Goal: Information Seeking & Learning: Check status

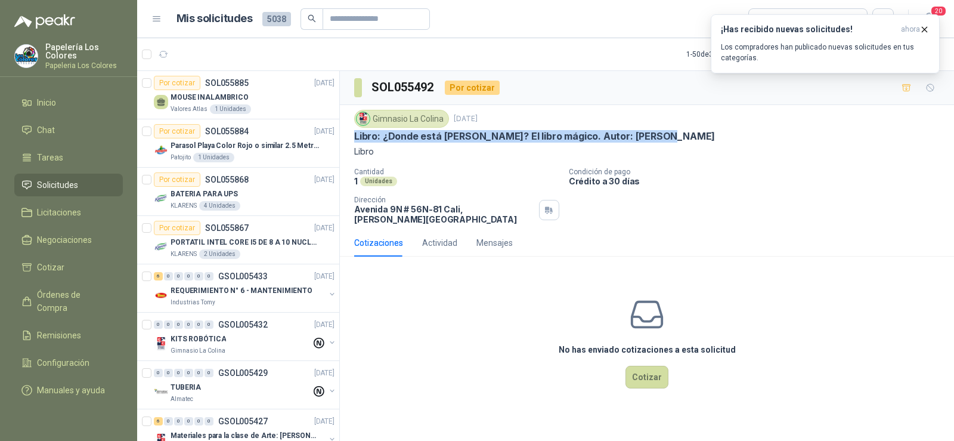
click at [161, 52] on icon "button" at bounding box center [164, 54] width 10 height 10
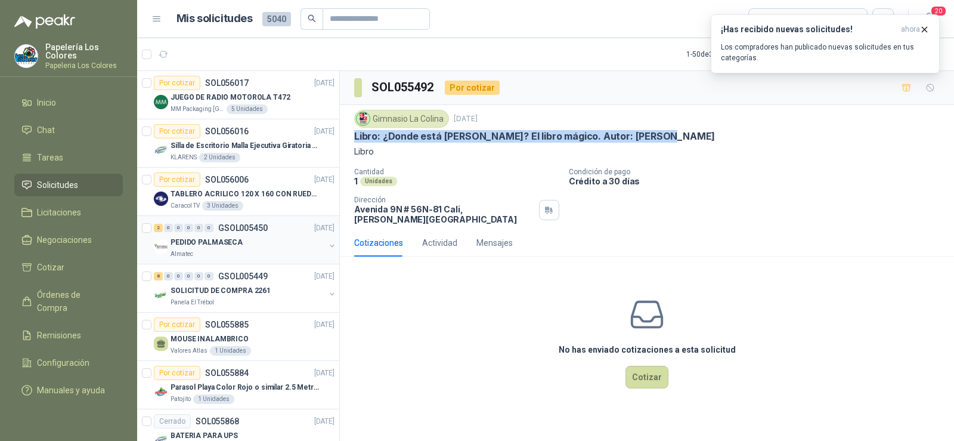
click at [189, 242] on p "PEDIDO PALMASECA" at bounding box center [207, 242] width 72 height 11
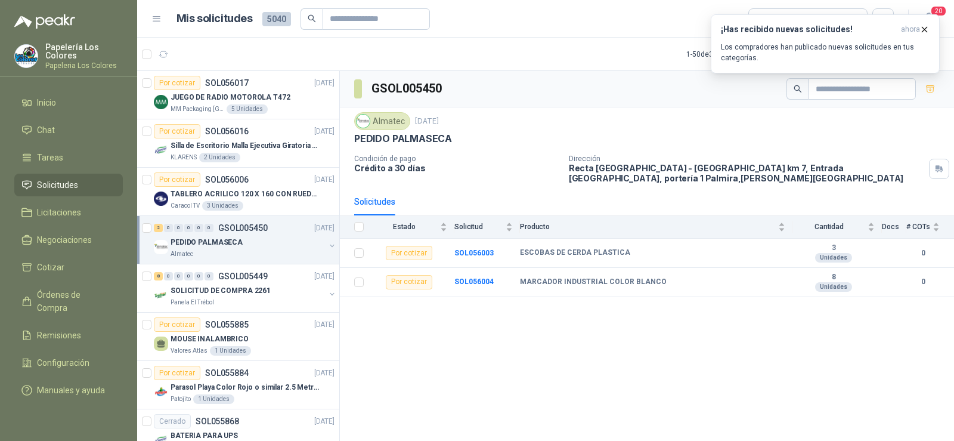
scroll to position [60, 0]
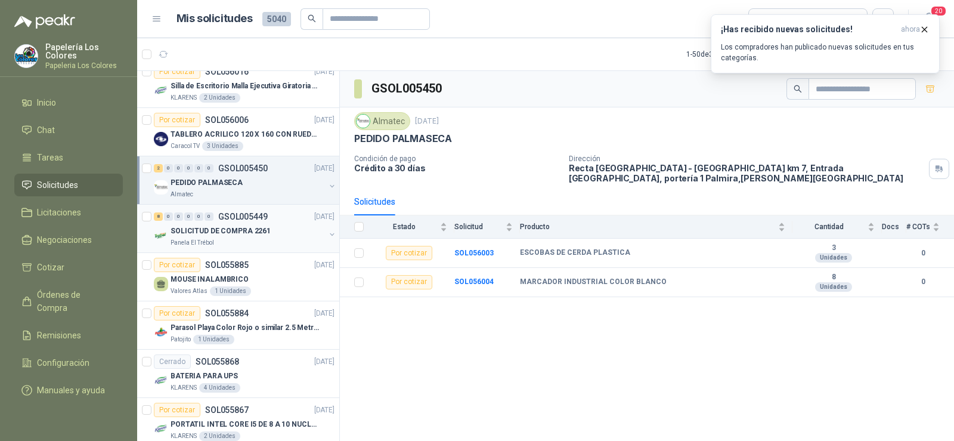
click at [226, 236] on p "SOLICITUD DE COMPRA 2261" at bounding box center [221, 230] width 100 height 11
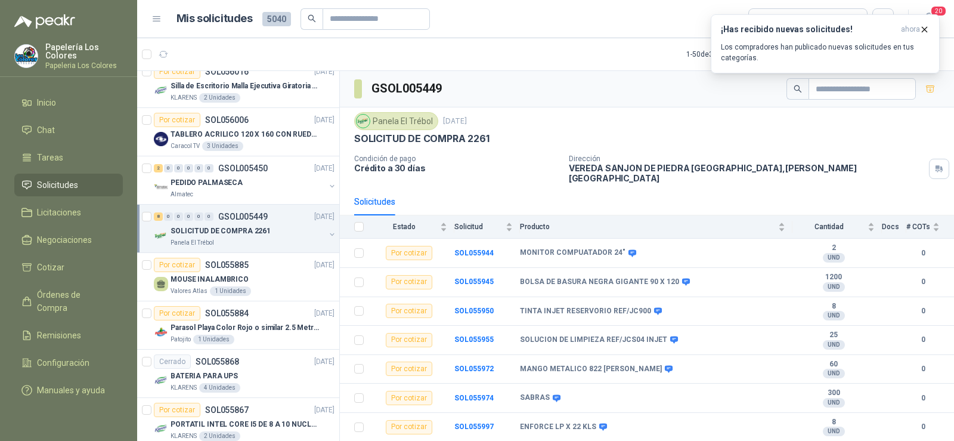
scroll to position [17, 0]
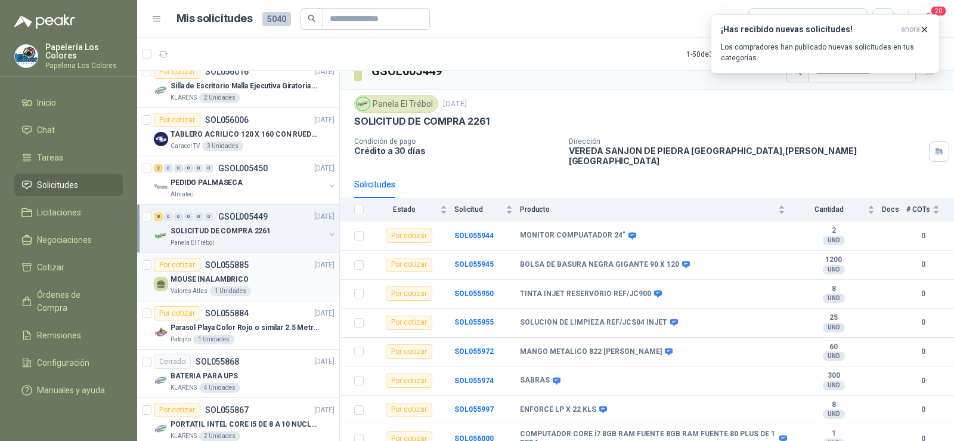
click at [222, 269] on p "SOL055885" at bounding box center [227, 265] width 44 height 8
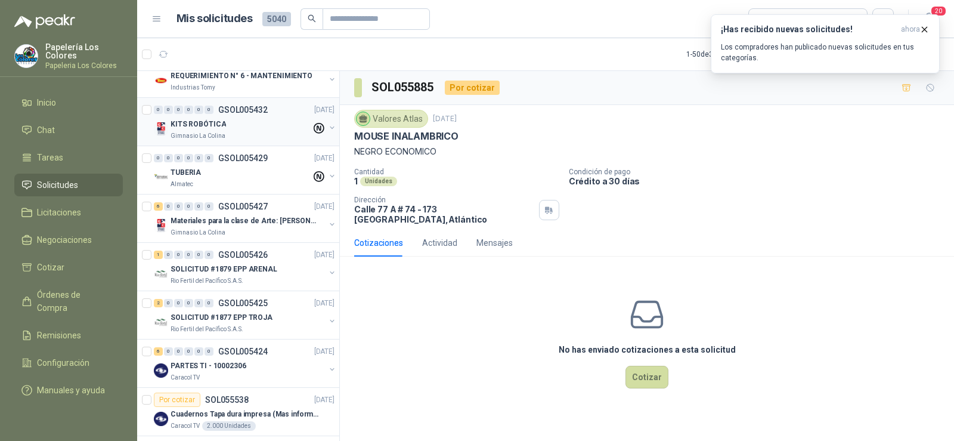
scroll to position [477, 0]
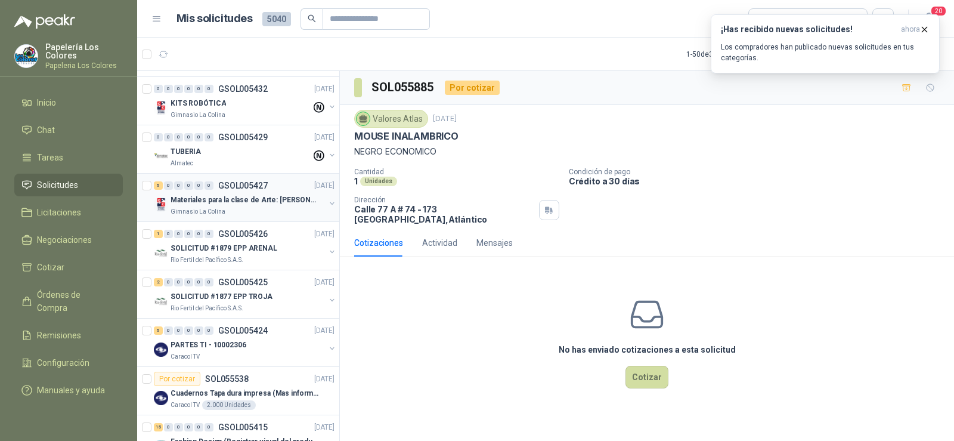
click at [213, 210] on p "Gimnasio La Colina" at bounding box center [198, 212] width 55 height 10
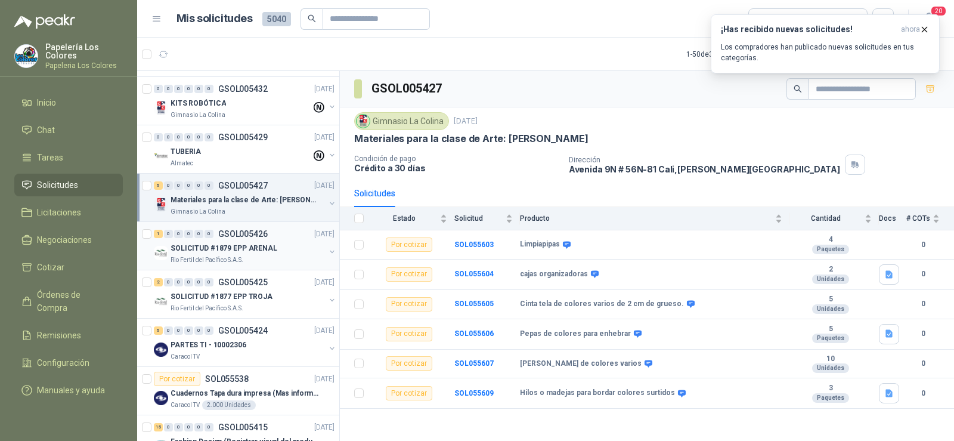
click at [222, 250] on p "SOLICITUD #1879 EPP ARENAL" at bounding box center [224, 248] width 107 height 11
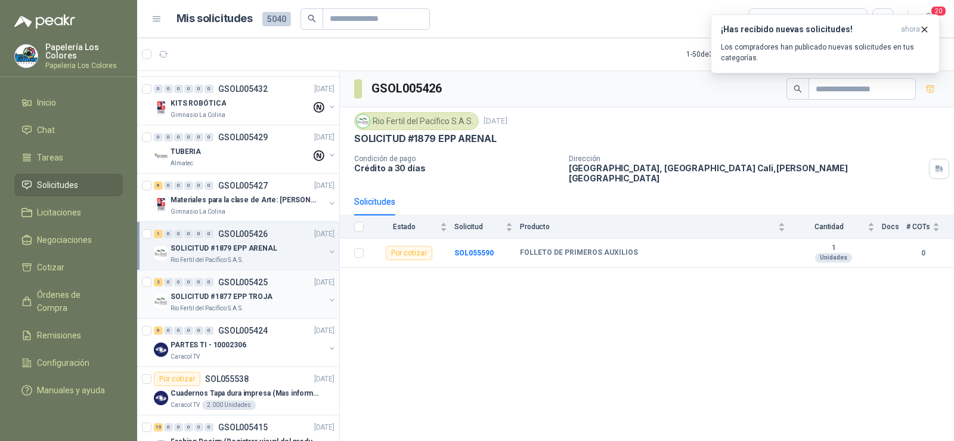
click at [212, 291] on p "SOLICITUD #1877 EPP TROJA" at bounding box center [222, 296] width 102 height 11
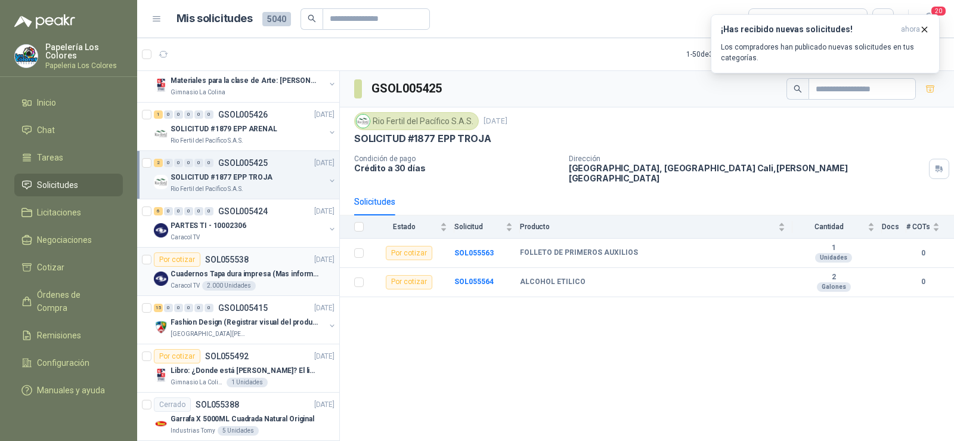
scroll to position [656, 0]
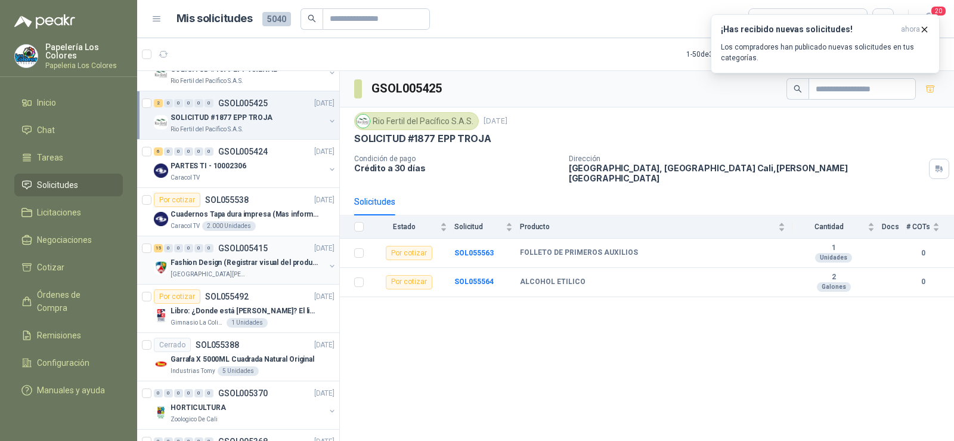
click at [230, 268] on p "Fashion Design (Registrar visual del producto)" at bounding box center [245, 262] width 148 height 11
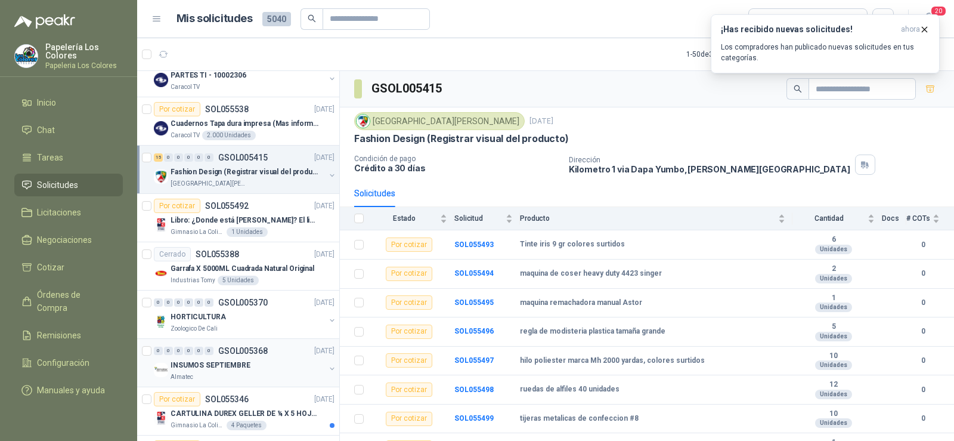
scroll to position [775, 0]
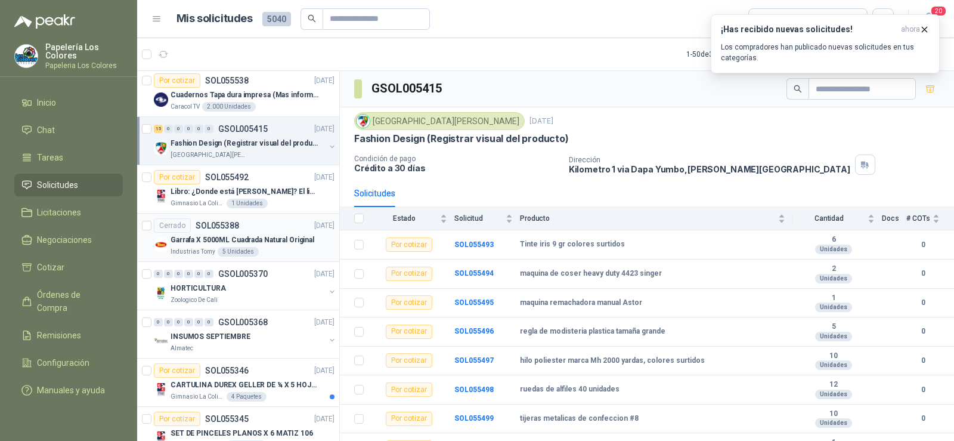
click at [190, 252] on p "Industrias Tomy" at bounding box center [193, 252] width 45 height 10
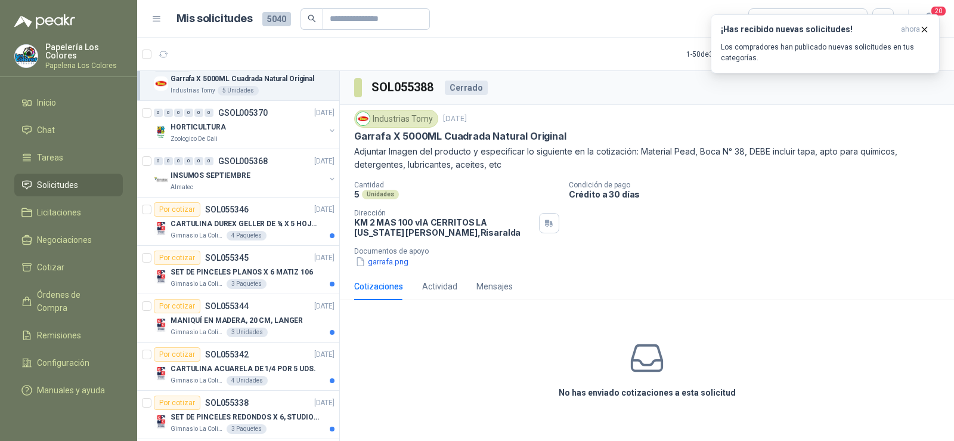
scroll to position [954, 0]
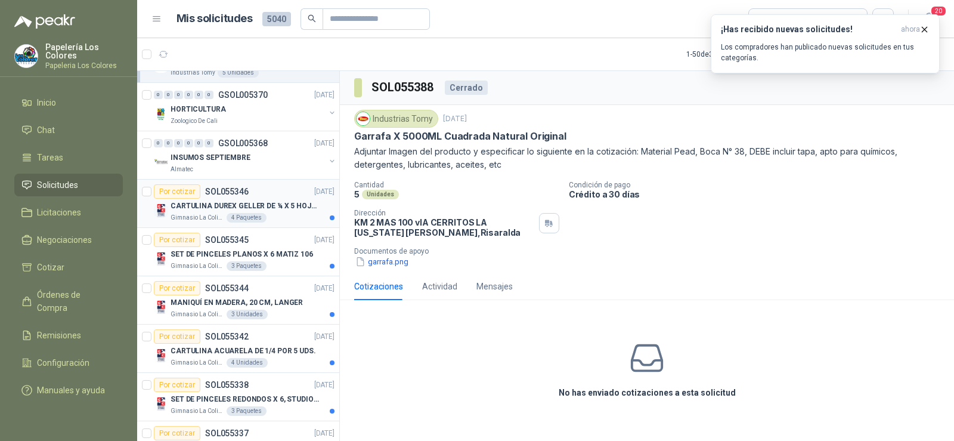
click at [194, 218] on p "Gimnasio La Colina" at bounding box center [198, 218] width 54 height 10
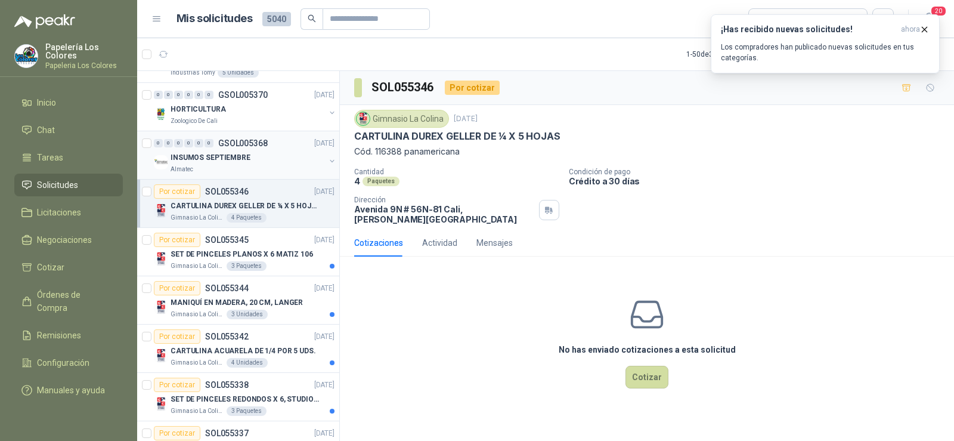
click at [191, 169] on p "Almatec" at bounding box center [182, 170] width 23 height 10
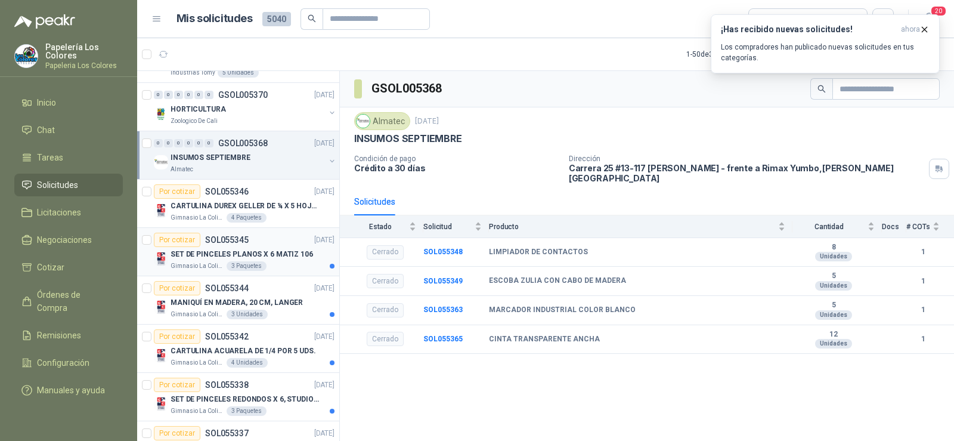
click at [199, 267] on p "Gimnasio La Colina" at bounding box center [198, 266] width 54 height 10
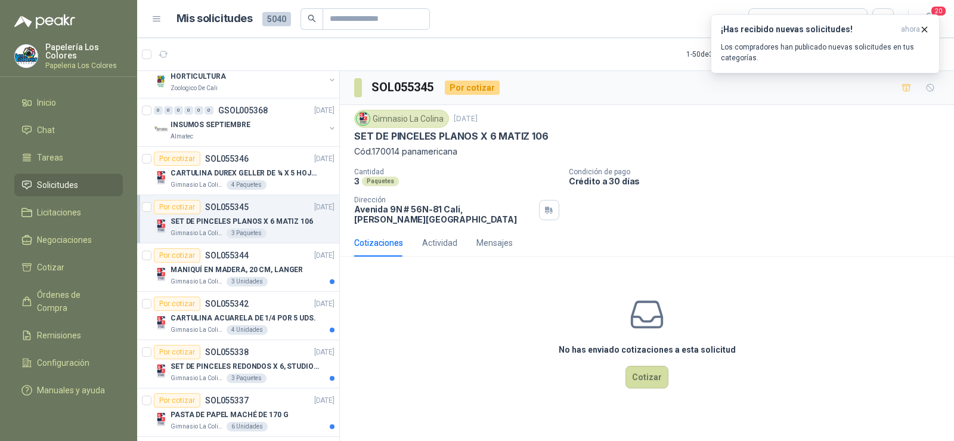
scroll to position [1014, 0]
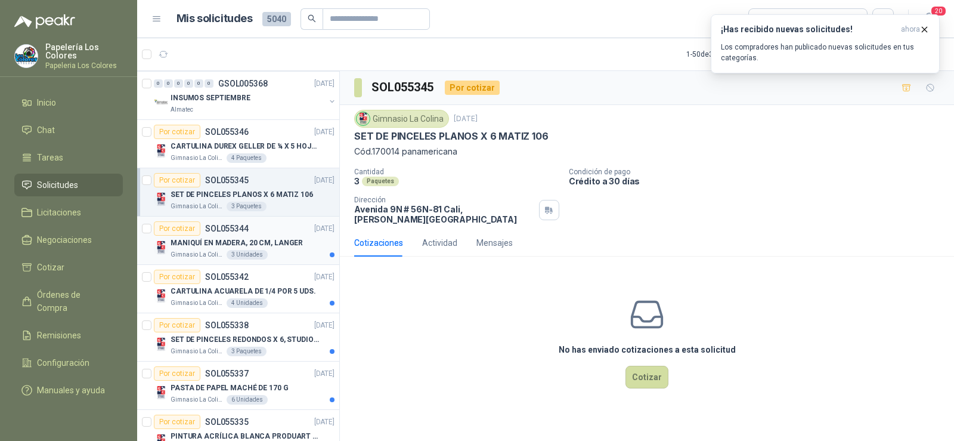
click at [188, 252] on p "Gimnasio La Colina" at bounding box center [198, 255] width 54 height 10
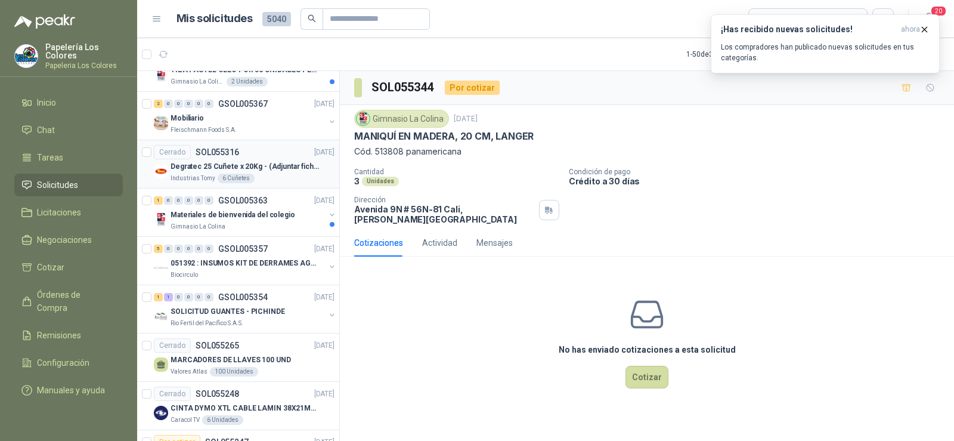
scroll to position [1431, 0]
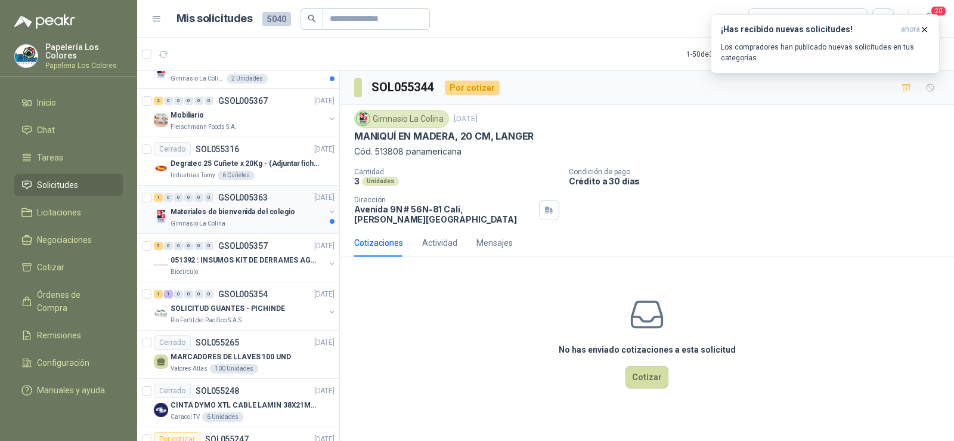
click at [205, 222] on p "Gimnasio La Colina" at bounding box center [198, 224] width 55 height 10
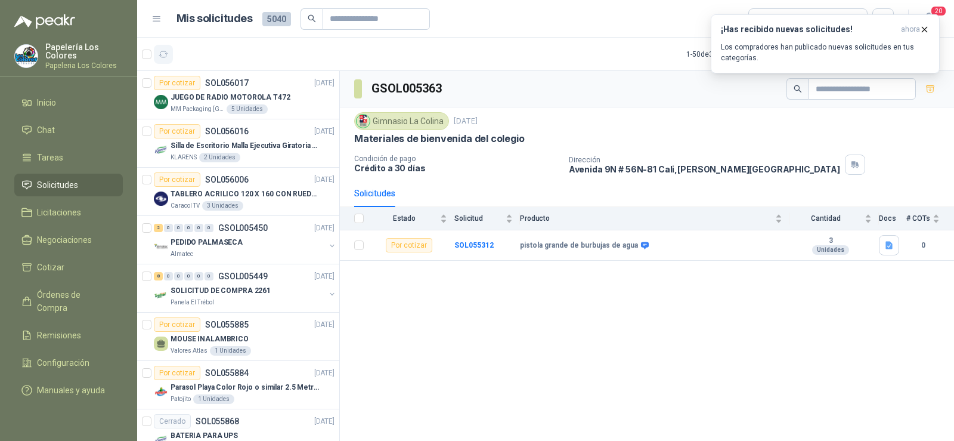
click at [163, 54] on icon "button" at bounding box center [164, 54] width 10 height 10
click at [227, 244] on p "PEDIDO PALMASECA" at bounding box center [207, 242] width 72 height 11
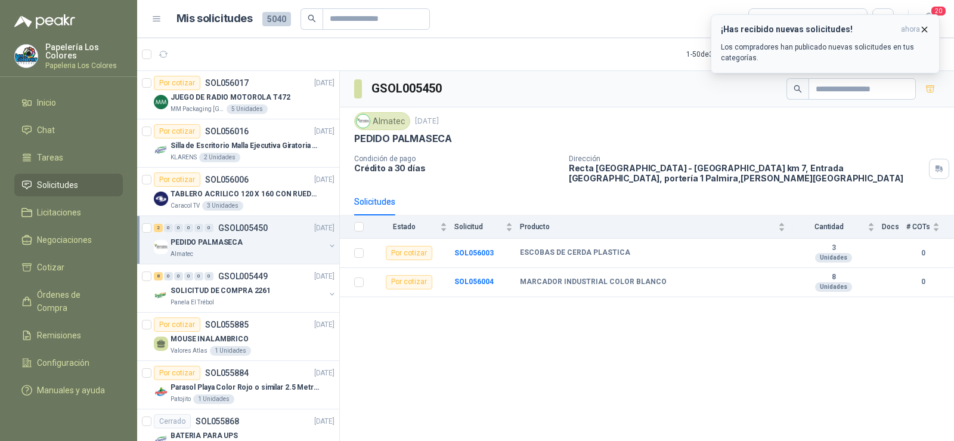
click at [927, 32] on icon "button" at bounding box center [924, 29] width 10 height 10
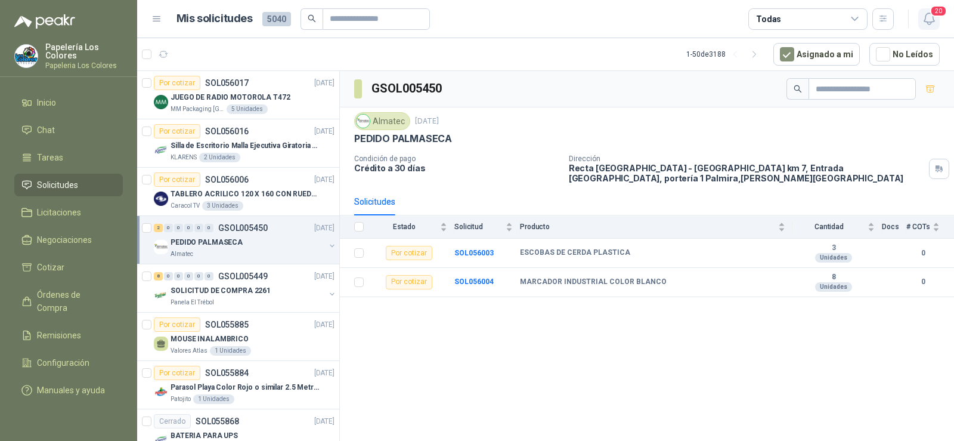
click at [929, 24] on icon "button" at bounding box center [929, 18] width 15 height 15
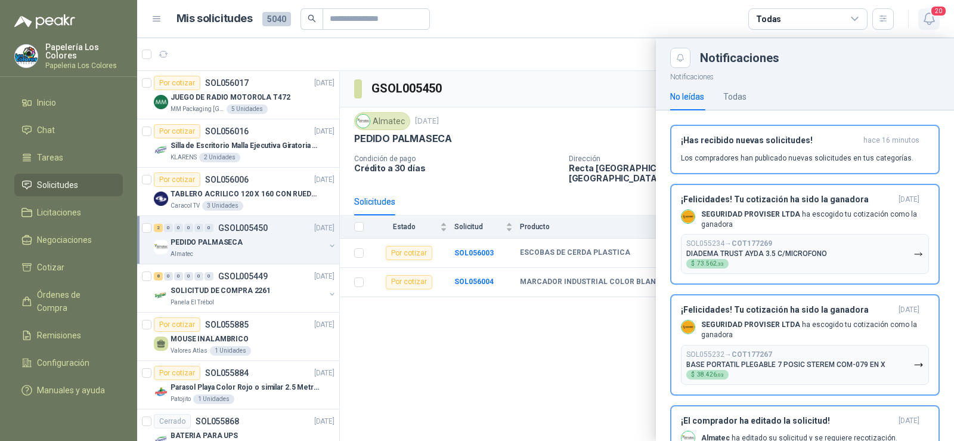
click at [928, 26] on button "20" at bounding box center [928, 18] width 21 height 21
